Goal: Navigation & Orientation: Find specific page/section

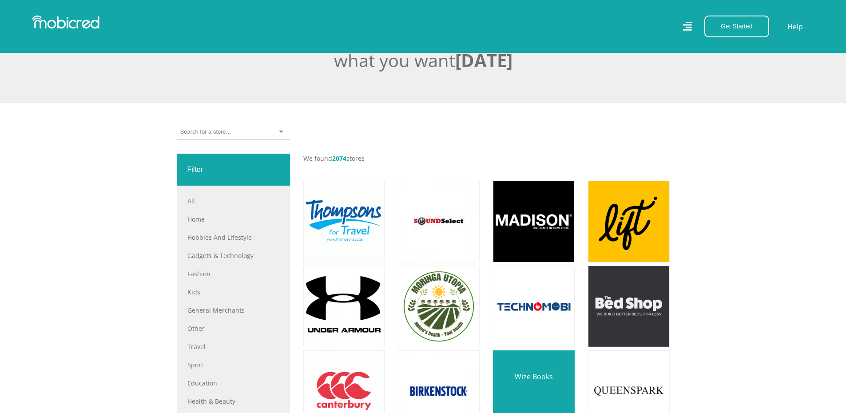
scroll to position [222, 0]
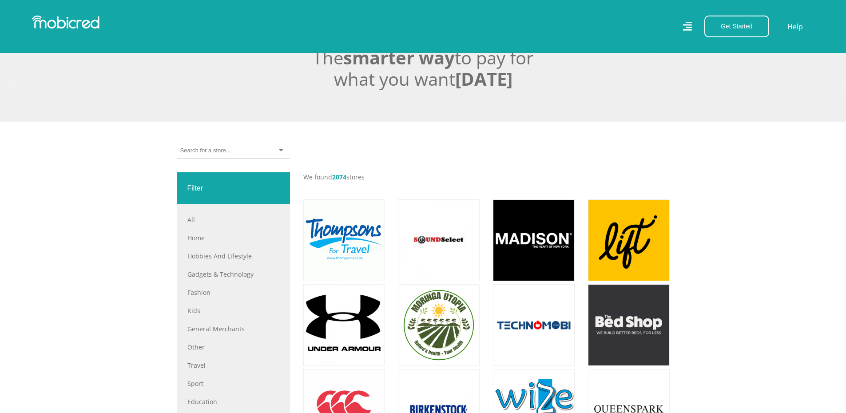
click at [268, 152] on div at bounding box center [233, 151] width 113 height 16
type input "sneakers"
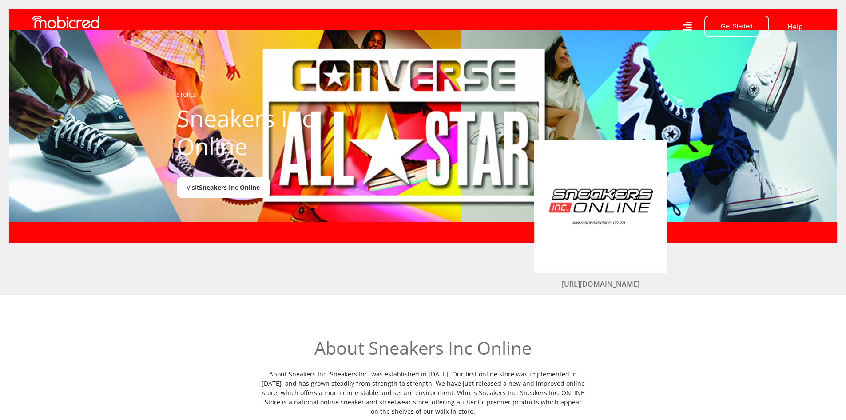
click at [252, 187] on span "Sneakers Inc Online" at bounding box center [229, 187] width 61 height 8
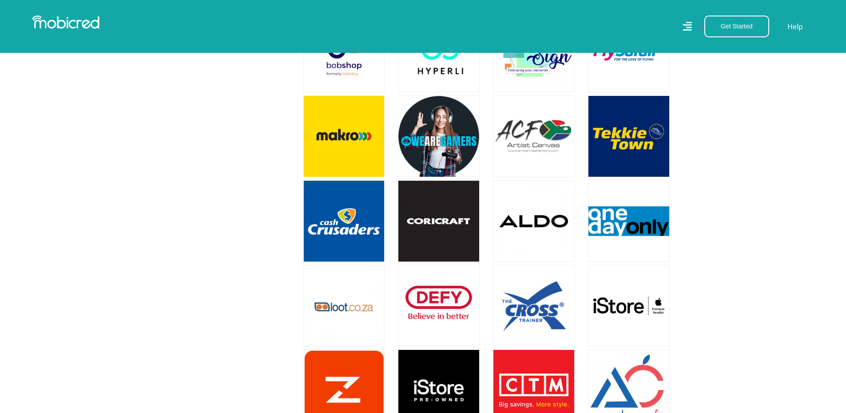
scroll to position [1731, 0]
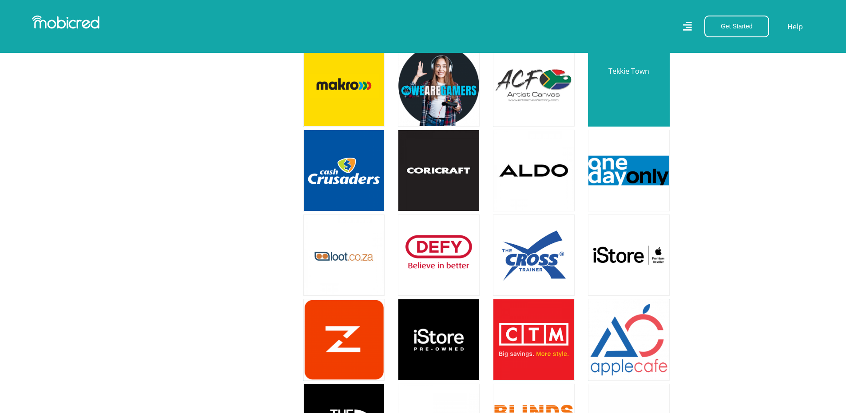
click at [620, 88] on link at bounding box center [629, 86] width 96 height 96
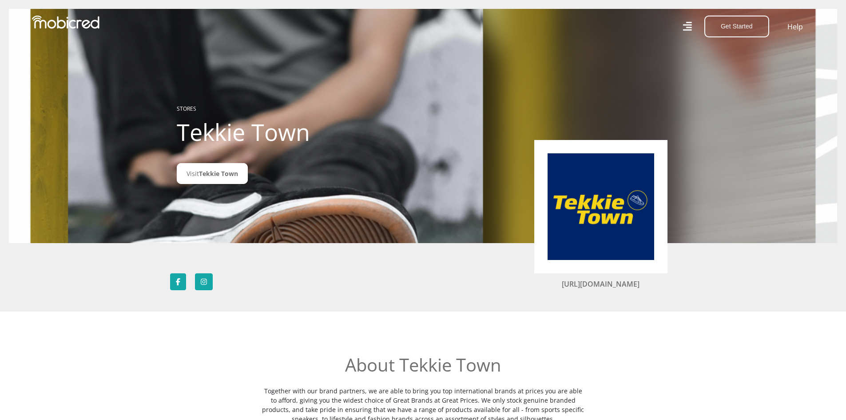
click at [687, 23] on icon at bounding box center [686, 26] width 9 height 13
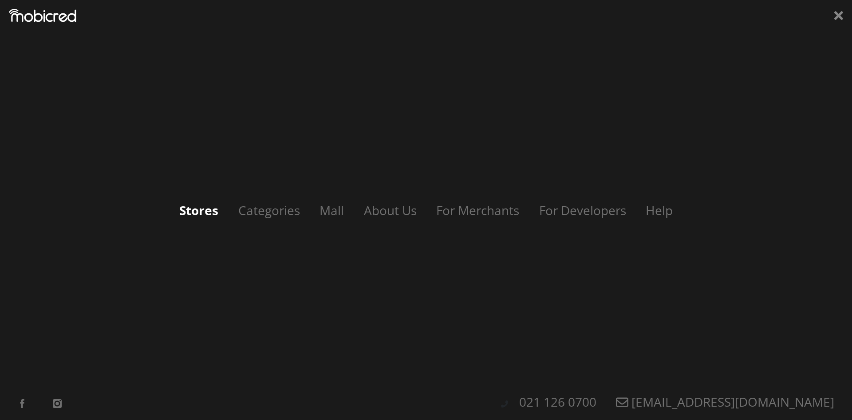
click at [209, 211] on link "Stores" at bounding box center [198, 210] width 57 height 17
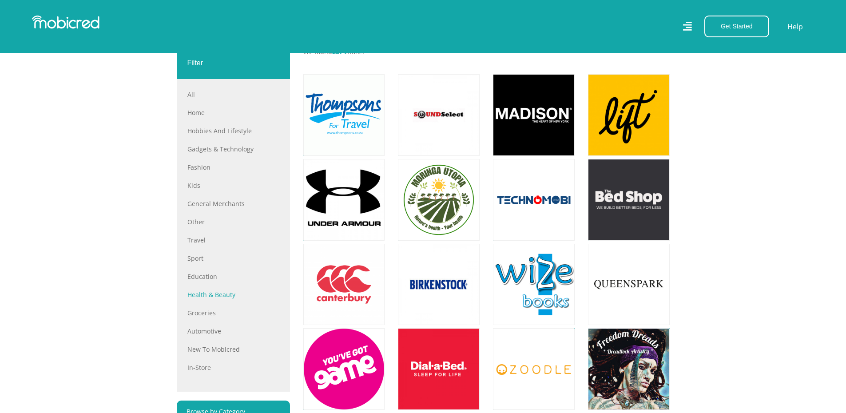
scroll to position [355, 0]
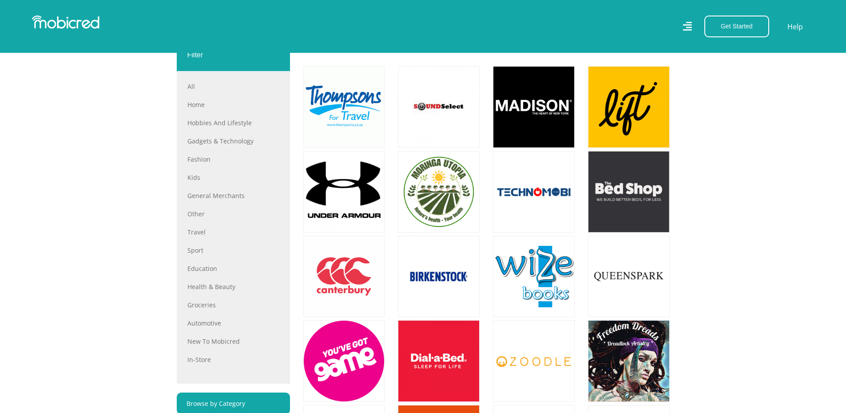
drag, startPoint x: 199, startPoint y: 363, endPoint x: 194, endPoint y: 356, distance: 8.0
click at [199, 363] on link "In-store" at bounding box center [233, 359] width 92 height 9
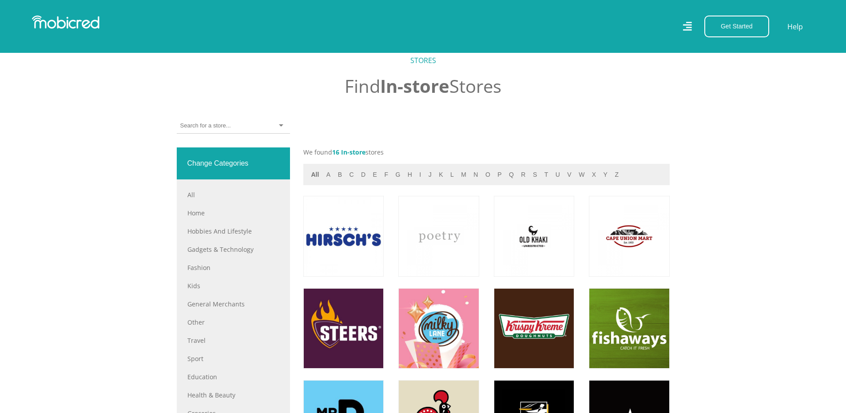
scroll to position [305, 0]
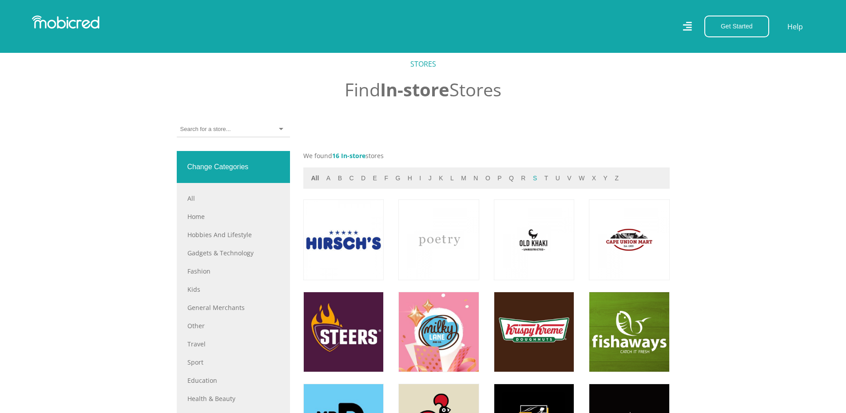
click at [530, 182] on button "s" at bounding box center [534, 178] width 9 height 10
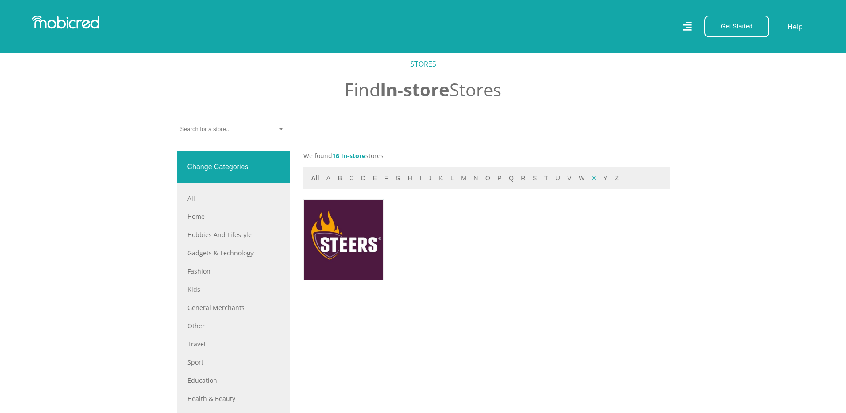
click at [589, 182] on button "x" at bounding box center [593, 178] width 9 height 10
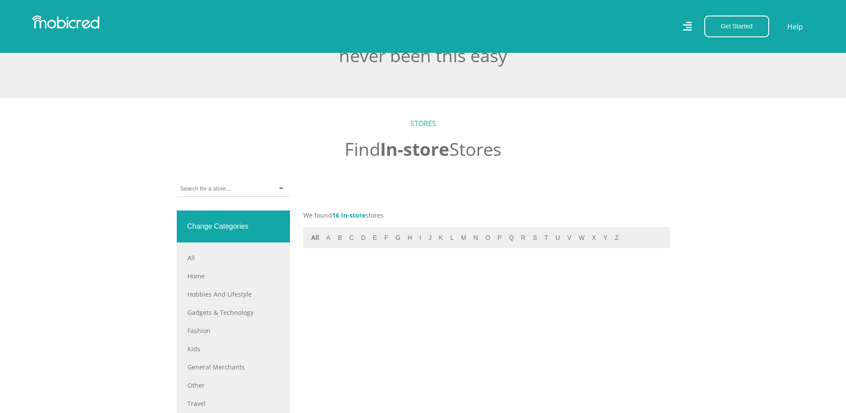
scroll to position [261, 0]
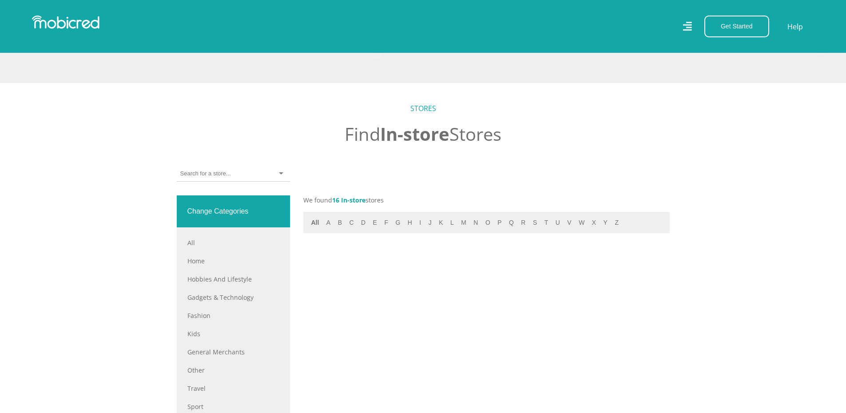
click at [216, 176] on input "select-one" at bounding box center [205, 174] width 50 height 8
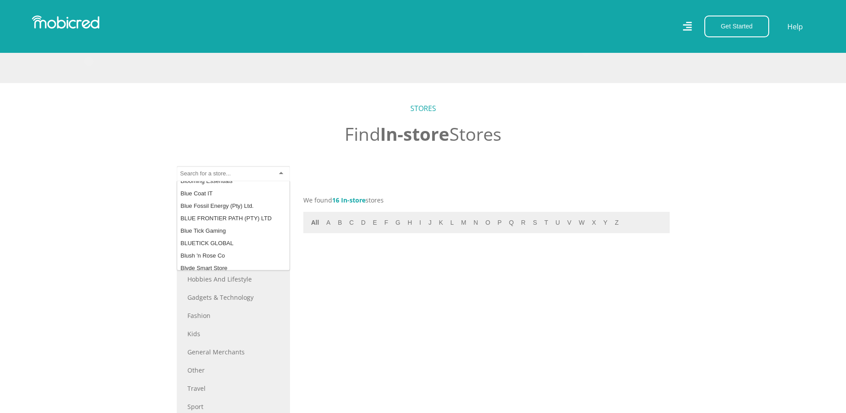
scroll to position [3220, 0]
click at [192, 176] on input "select-one" at bounding box center [205, 174] width 50 height 8
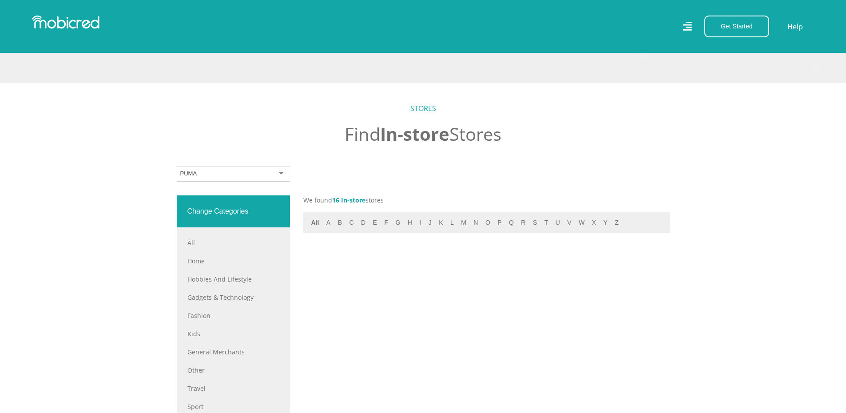
type input "PUMA"
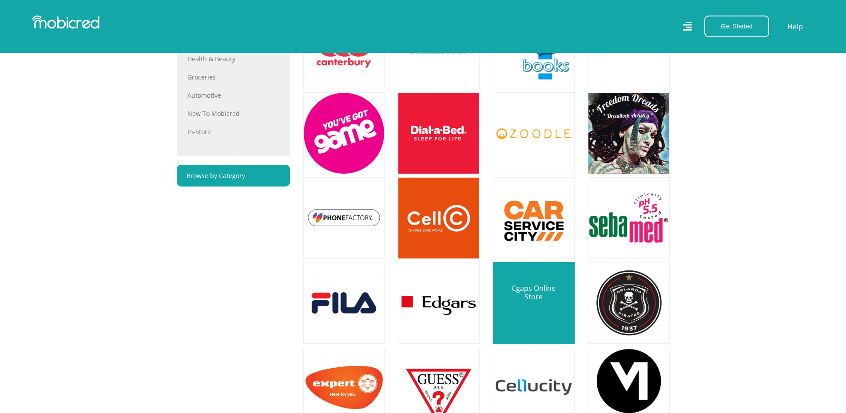
scroll to position [577, 0]
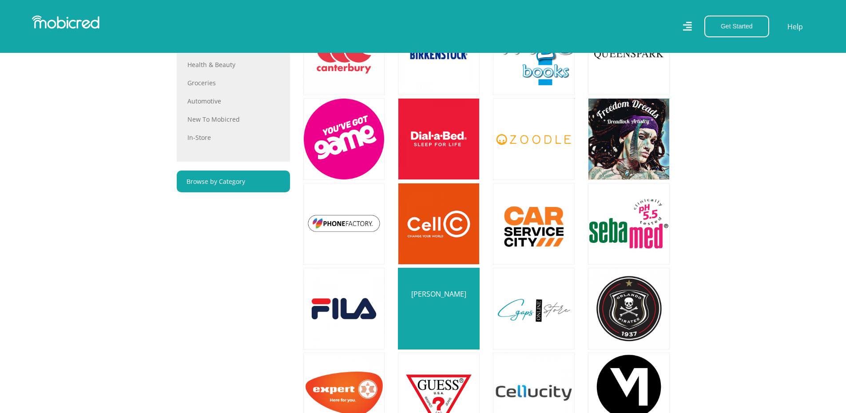
click at [437, 302] on link at bounding box center [439, 309] width 96 height 96
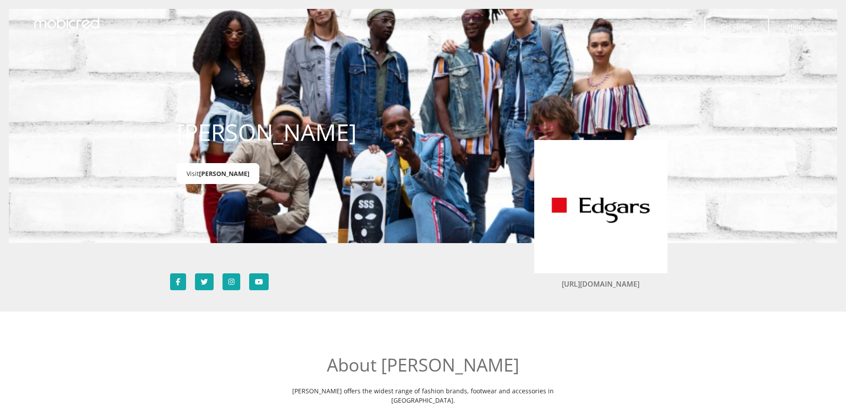
click at [212, 173] on span "[PERSON_NAME]" at bounding box center [224, 173] width 51 height 8
